Goal: Complete application form

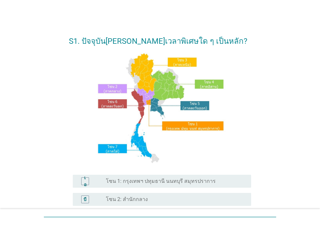
scroll to position [152, 0]
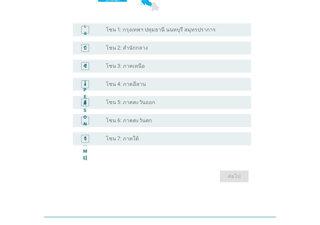
click at [81, 120] on div "[PERSON_NAME]" at bounding box center [85, 121] width 8 height 8
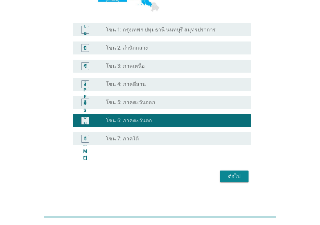
click at [237, 176] on font "ต่อไป" at bounding box center [234, 176] width 12 height 6
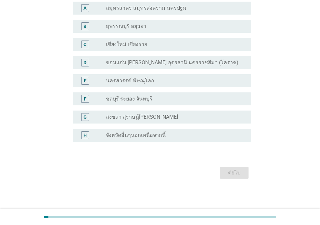
scroll to position [0, 0]
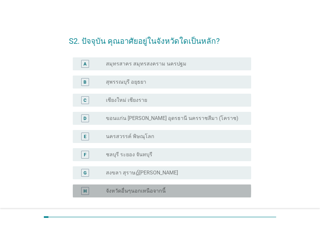
click at [87, 193] on div "H" at bounding box center [85, 191] width 8 height 8
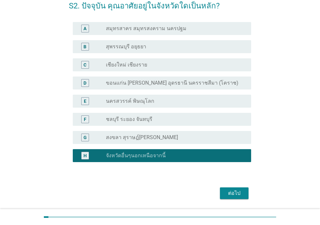
scroll to position [56, 0]
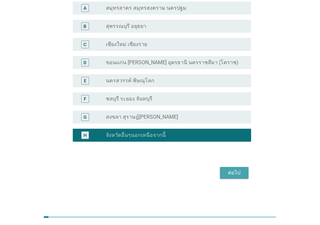
click at [236, 170] on div "ต่อไป" at bounding box center [234, 173] width 18 height 8
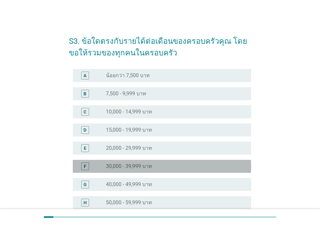
click at [85, 165] on div "F" at bounding box center [85, 166] width 3 height 7
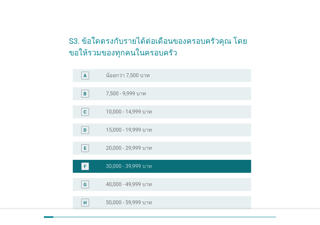
scroll to position [158, 0]
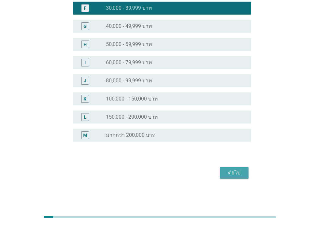
click at [234, 171] on div "ต่อไป" at bounding box center [234, 173] width 18 height 8
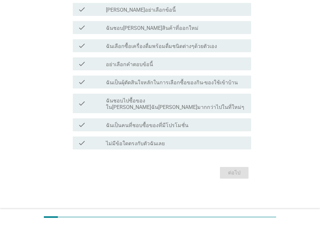
scroll to position [0, 0]
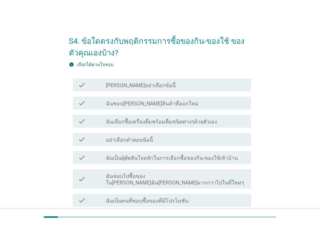
click at [204, 101] on div "check_box_outline_blank ฉันชอบ[PERSON_NAME]สินค้าที่ออกใหม่" at bounding box center [176, 103] width 140 height 8
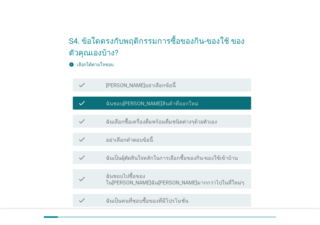
click at [209, 118] on div "check_box_outline_blank ฉันเลือกซื้อเครื่องดื่มพร้อมดื่มชนิดต่างๆด้วยตัวเอง" at bounding box center [176, 121] width 140 height 8
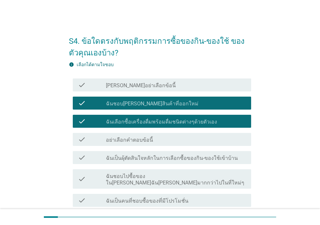
click at [182, 155] on label "ฉันเป็นผุ้ตัดสินใจหลักในการเลือกซื้อของกิน-ของใช้เข้าบ้าน" at bounding box center [172, 158] width 132 height 6
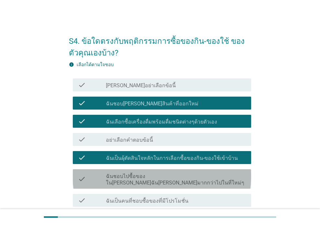
click at [194, 176] on label "ฉันชอบไปซื้อของใน[PERSON_NAME]ฉัน[PERSON_NAME]มากกว่าไปในที่ใหม่ๆ" at bounding box center [176, 179] width 140 height 13
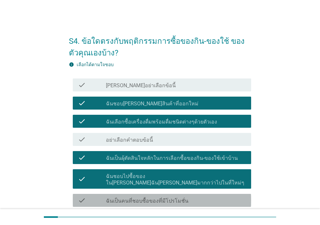
click at [185, 194] on div "check check_box_outline_blank ฉันเป็นคนที่ชอบซื้อของที่มีโปรโมชั่น" at bounding box center [162, 200] width 178 height 13
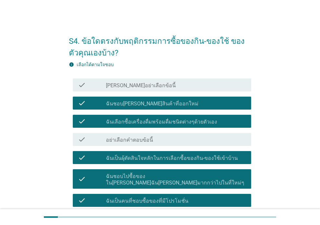
scroll to position [69, 0]
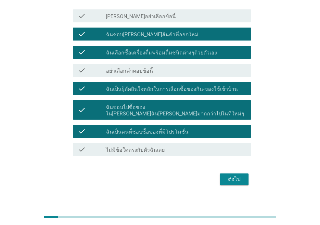
click at [236, 174] on button "ต่อไป" at bounding box center [234, 180] width 29 height 12
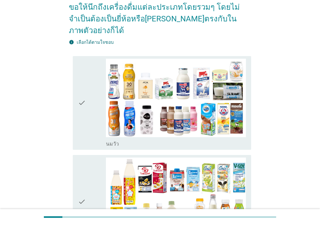
scroll to position [0, 0]
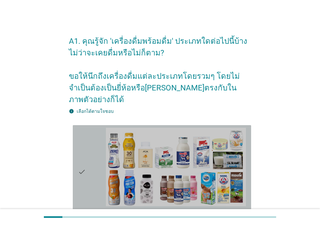
click at [90, 153] on div "check" at bounding box center [92, 172] width 28 height 89
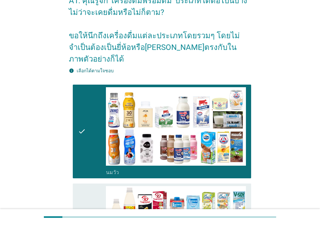
scroll to position [152, 0]
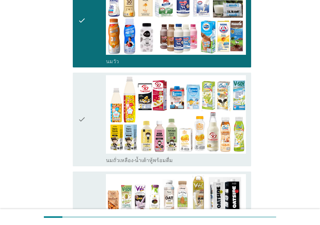
click at [91, 124] on div "check" at bounding box center [92, 119] width 28 height 89
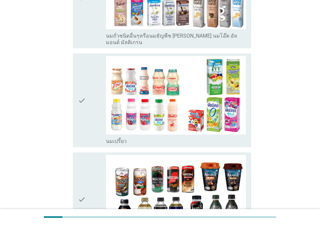
scroll to position [380, 0]
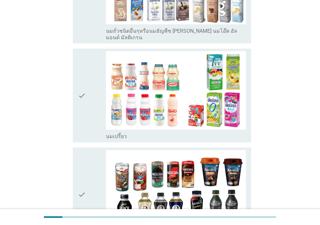
click at [81, 100] on icon "check" at bounding box center [82, 95] width 8 height 89
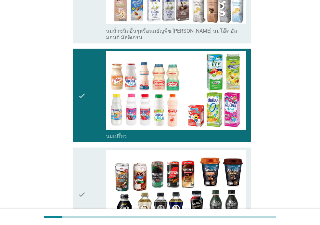
click at [82, 150] on icon "check" at bounding box center [82, 194] width 8 height 89
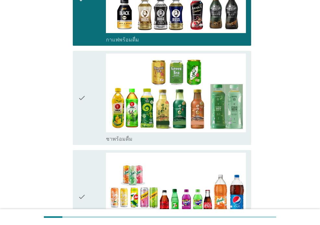
scroll to position [614, 0]
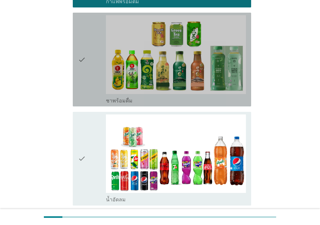
click at [91, 72] on div "check" at bounding box center [92, 59] width 28 height 89
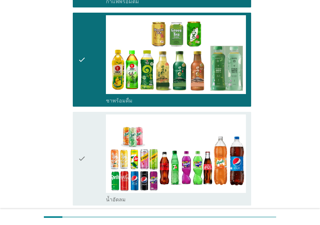
click at [92, 115] on div "check" at bounding box center [92, 159] width 28 height 89
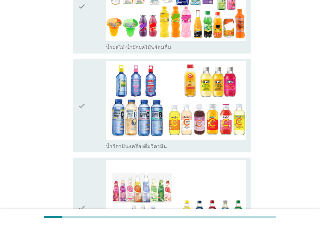
scroll to position [983, 0]
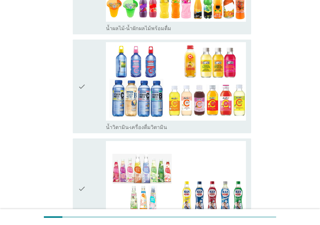
click at [83, 87] on icon "check" at bounding box center [82, 86] width 8 height 89
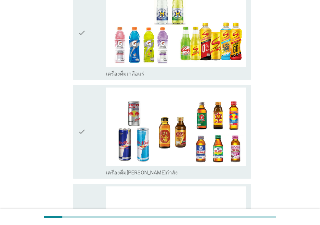
scroll to position [1248, 0]
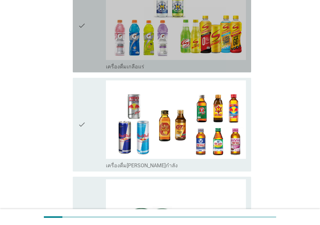
click at [87, 22] on div "check" at bounding box center [92, 25] width 28 height 89
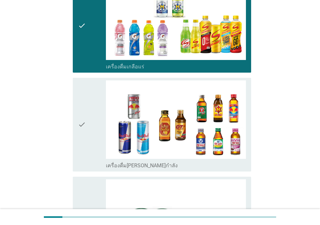
click at [90, 80] on div "check" at bounding box center [92, 124] width 28 height 89
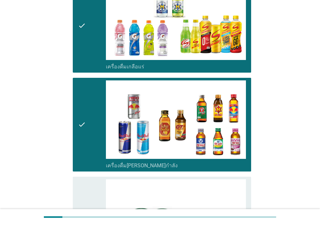
click at [87, 179] on div "check" at bounding box center [92, 223] width 28 height 89
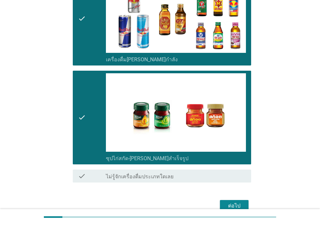
scroll to position [1363, 0]
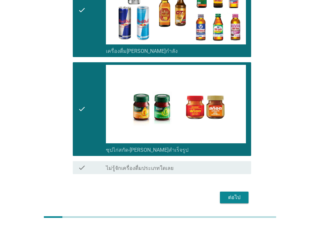
click at [237, 192] on button "ต่อไป" at bounding box center [234, 198] width 29 height 12
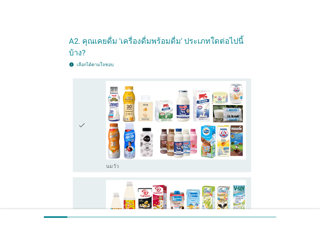
click at [88, 141] on div "check" at bounding box center [92, 125] width 28 height 89
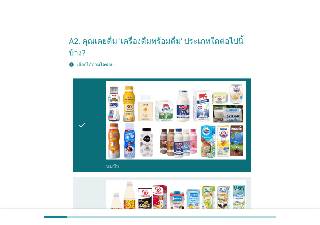
click at [81, 183] on icon "check" at bounding box center [82, 224] width 8 height 89
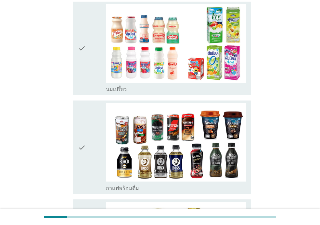
scroll to position [284, 0]
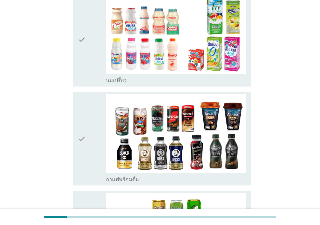
click at [94, 49] on div "check" at bounding box center [92, 39] width 28 height 89
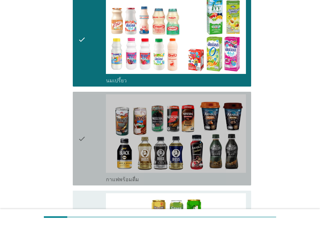
click at [91, 103] on div "check" at bounding box center [92, 138] width 28 height 89
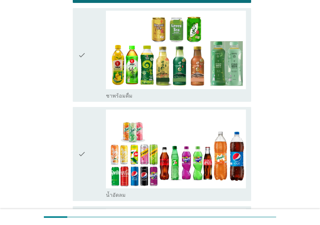
scroll to position [484, 0]
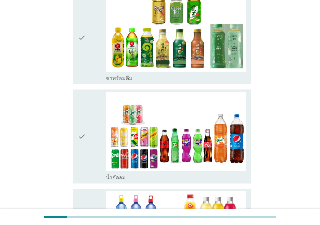
click at [90, 52] on div "check" at bounding box center [92, 37] width 28 height 89
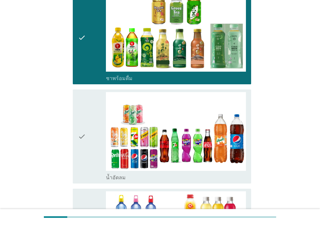
drag, startPoint x: 90, startPoint y: 92, endPoint x: 90, endPoint y: 118, distance: 26.3
click at [90, 92] on div "check" at bounding box center [92, 136] width 28 height 89
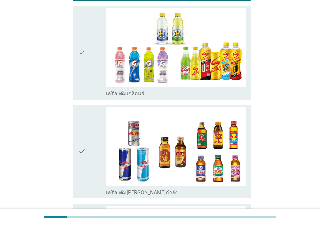
scroll to position [767, 0]
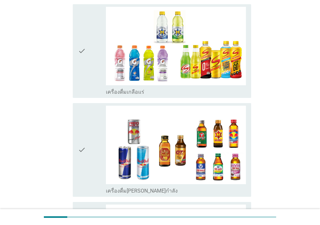
click at [92, 59] on div "check" at bounding box center [92, 51] width 28 height 89
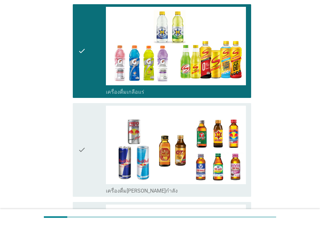
click at [89, 106] on div "check" at bounding box center [92, 150] width 28 height 89
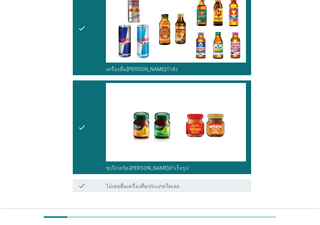
scroll to position [920, 0]
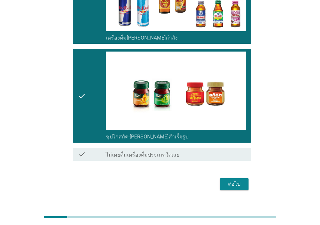
click at [239, 180] on div "ต่อไป" at bounding box center [234, 184] width 18 height 8
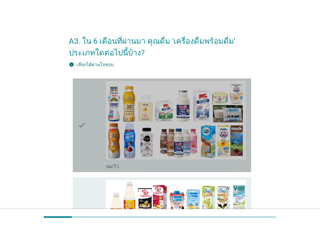
click at [96, 142] on div "check" at bounding box center [92, 125] width 28 height 89
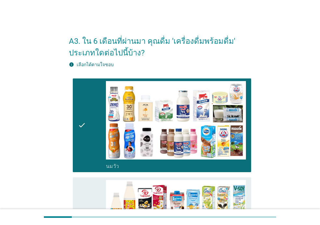
click at [91, 186] on div "check" at bounding box center [92, 224] width 28 height 89
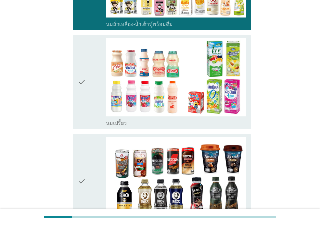
scroll to position [246, 0]
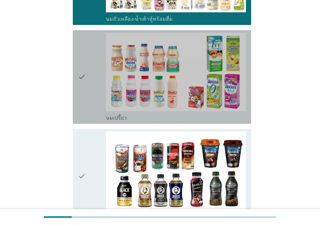
click at [89, 97] on div "check" at bounding box center [92, 77] width 28 height 89
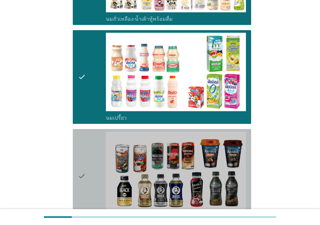
drag, startPoint x: 88, startPoint y: 154, endPoint x: 210, endPoint y: 142, distance: 121.9
click at [89, 154] on div "check" at bounding box center [92, 176] width 28 height 89
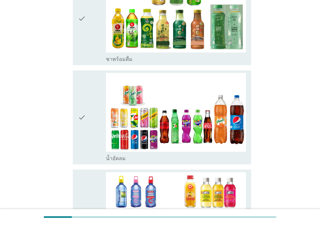
scroll to position [519, 0]
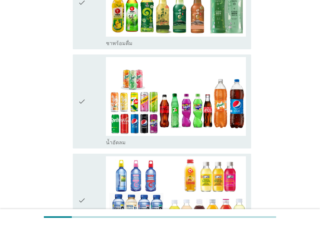
drag, startPoint x: 90, startPoint y: 29, endPoint x: 93, endPoint y: 71, distance: 41.7
click at [90, 29] on div "check" at bounding box center [92, 2] width 28 height 89
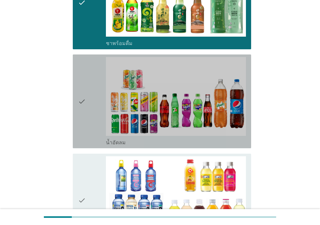
click at [92, 73] on div "check" at bounding box center [92, 101] width 28 height 89
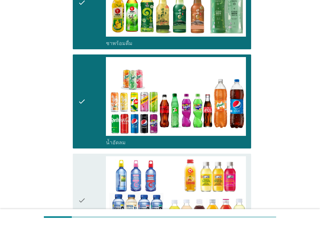
click at [95, 170] on div "check" at bounding box center [92, 200] width 28 height 89
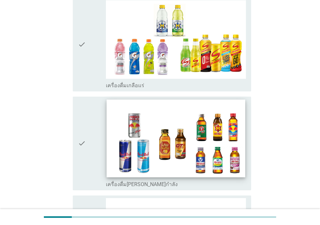
scroll to position [783, 0]
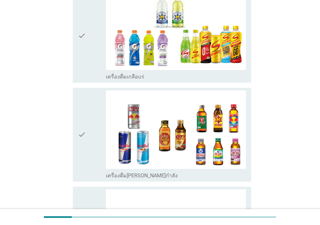
click at [91, 51] on div "check" at bounding box center [92, 36] width 28 height 89
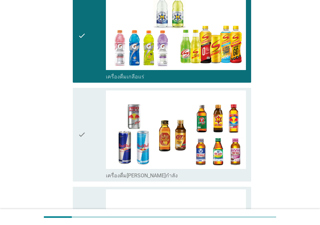
click at [81, 105] on icon "check" at bounding box center [82, 135] width 8 height 89
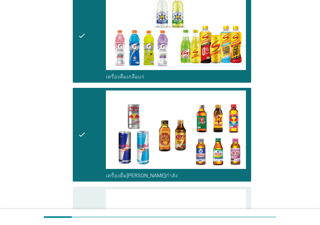
scroll to position [932, 0]
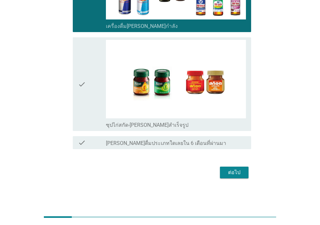
click at [82, 63] on icon "check" at bounding box center [82, 84] width 8 height 89
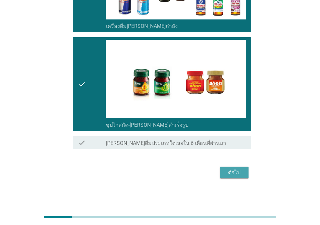
click at [226, 170] on div "ต่อไป" at bounding box center [234, 173] width 18 height 8
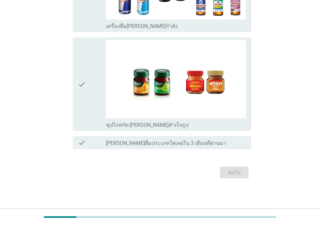
scroll to position [0, 0]
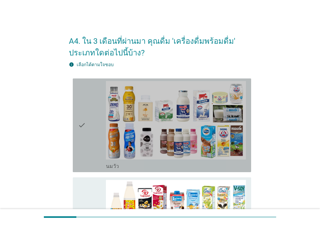
click at [83, 145] on icon "check" at bounding box center [82, 125] width 8 height 89
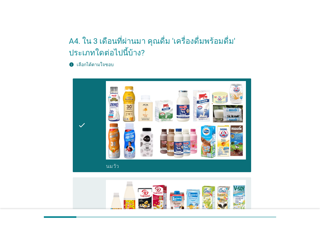
click at [82, 185] on icon "check" at bounding box center [82, 224] width 8 height 89
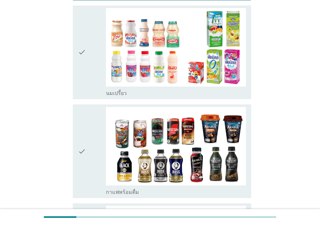
scroll to position [274, 0]
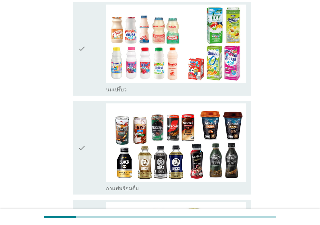
drag, startPoint x: 88, startPoint y: 69, endPoint x: 86, endPoint y: 89, distance: 20.6
click at [88, 68] on div "check" at bounding box center [92, 49] width 28 height 89
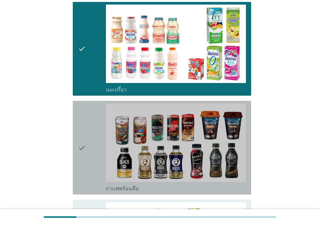
click at [83, 124] on icon "check" at bounding box center [82, 147] width 8 height 89
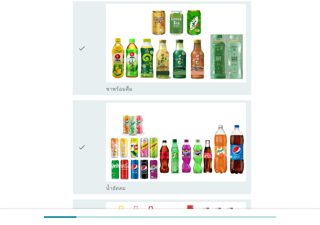
scroll to position [491, 0]
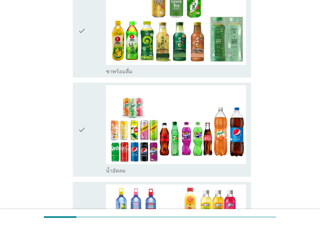
click at [98, 57] on div "check" at bounding box center [92, 30] width 28 height 89
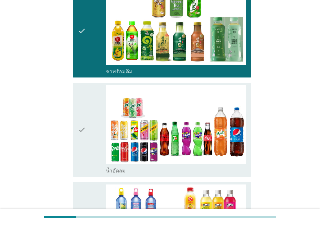
click at [93, 102] on div "check" at bounding box center [92, 129] width 28 height 89
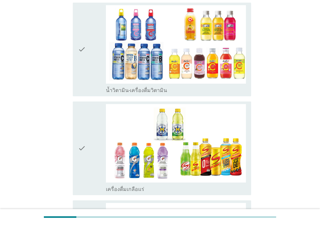
scroll to position [674, 0]
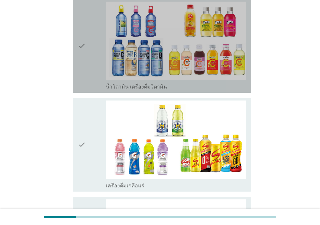
click at [84, 64] on icon "check" at bounding box center [82, 46] width 8 height 89
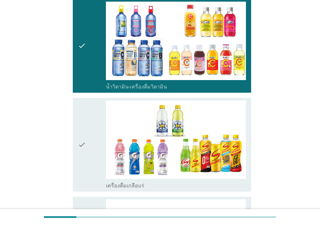
scroll to position [825, 0]
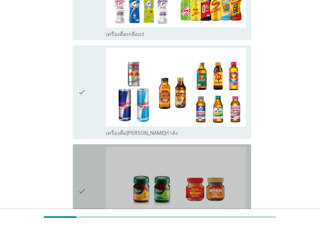
click at [94, 167] on div "check" at bounding box center [92, 191] width 28 height 89
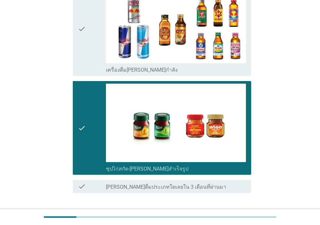
scroll to position [932, 0]
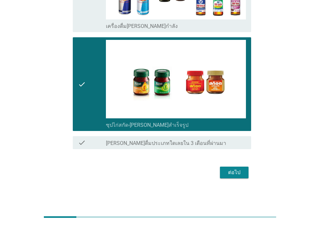
click at [242, 174] on div "ต่อไป" at bounding box center [234, 173] width 18 height 8
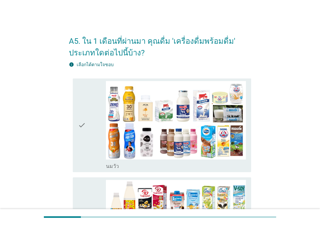
click at [93, 150] on div "check" at bounding box center [92, 125] width 28 height 89
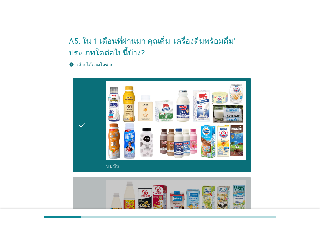
click at [90, 190] on div "check" at bounding box center [92, 224] width 28 height 89
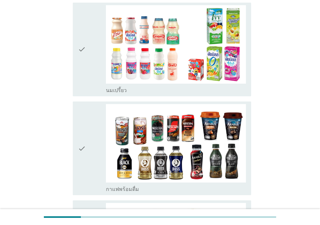
scroll to position [284, 0]
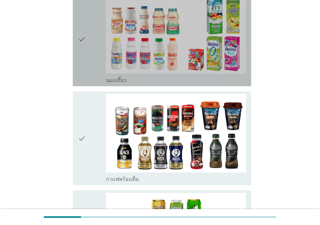
click at [94, 61] on div "check" at bounding box center [92, 39] width 28 height 89
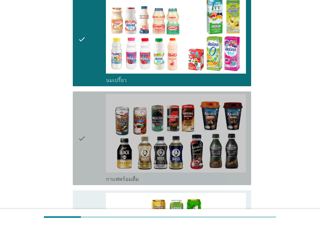
click at [98, 118] on div "check" at bounding box center [92, 138] width 28 height 89
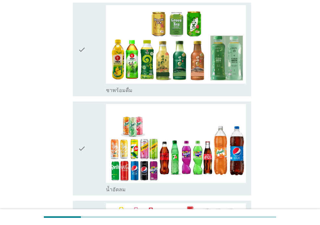
scroll to position [485, 0]
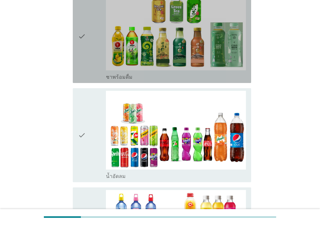
click at [84, 54] on icon "check" at bounding box center [82, 36] width 8 height 89
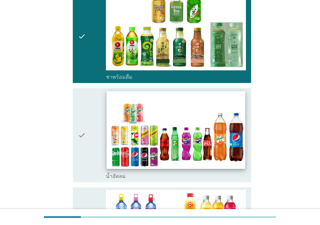
drag, startPoint x: 85, startPoint y: 103, endPoint x: 168, endPoint y: 118, distance: 84.4
click at [88, 104] on div "check" at bounding box center [92, 135] width 28 height 89
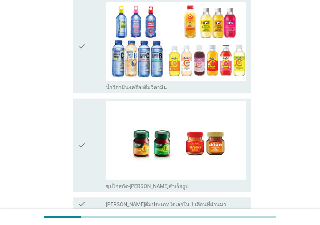
scroll to position [674, 0]
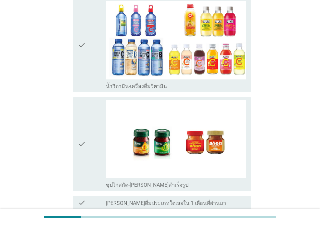
click at [89, 64] on div "check" at bounding box center [92, 45] width 28 height 89
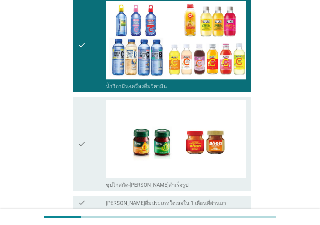
click at [96, 118] on div "check" at bounding box center [92, 144] width 28 height 89
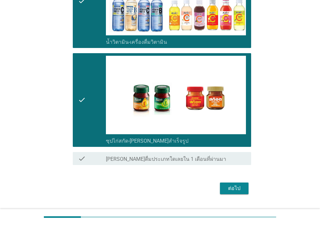
scroll to position [734, 0]
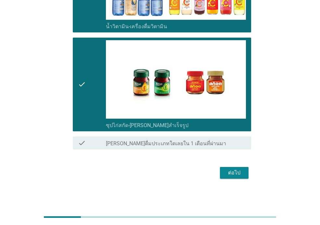
click at [238, 174] on div "ต่อไป" at bounding box center [234, 173] width 18 height 8
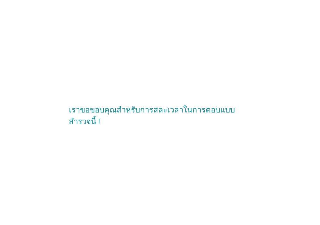
scroll to position [0, 0]
